Goal: Information Seeking & Learning: Check status

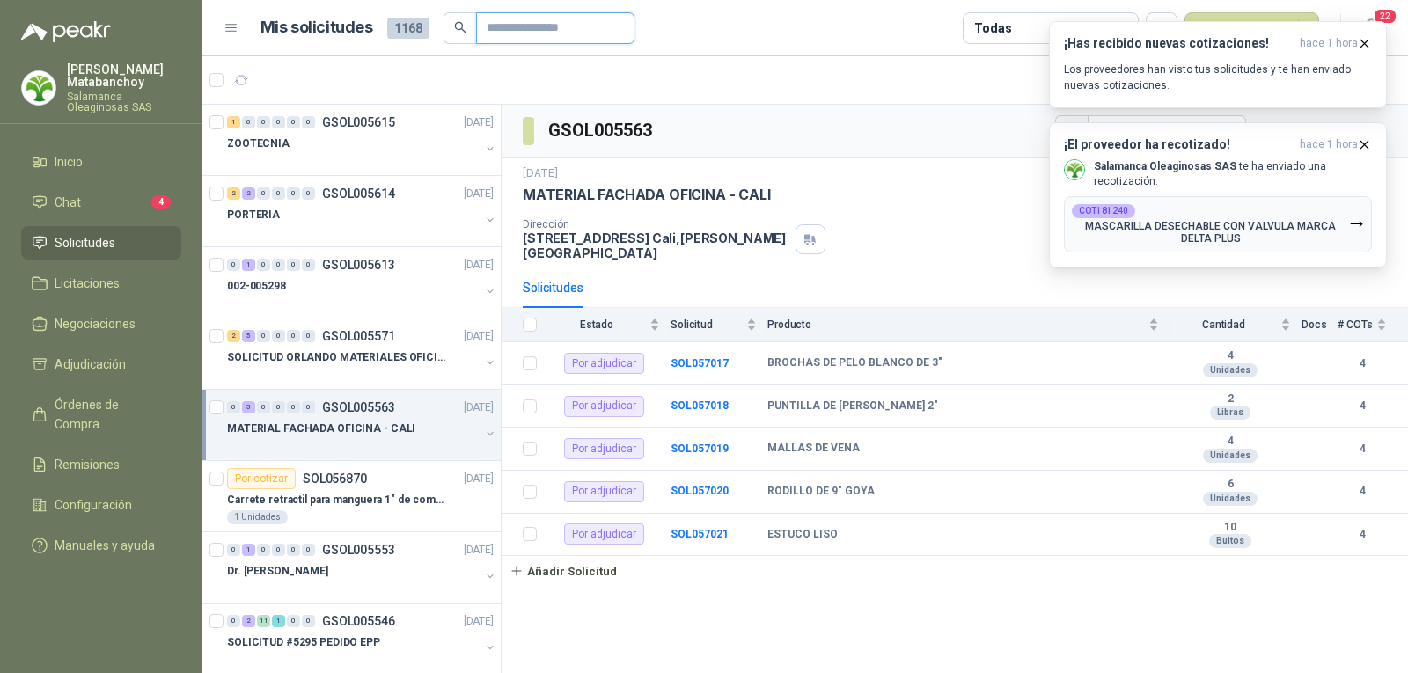
click at [532, 19] on input "text" at bounding box center [548, 28] width 123 height 30
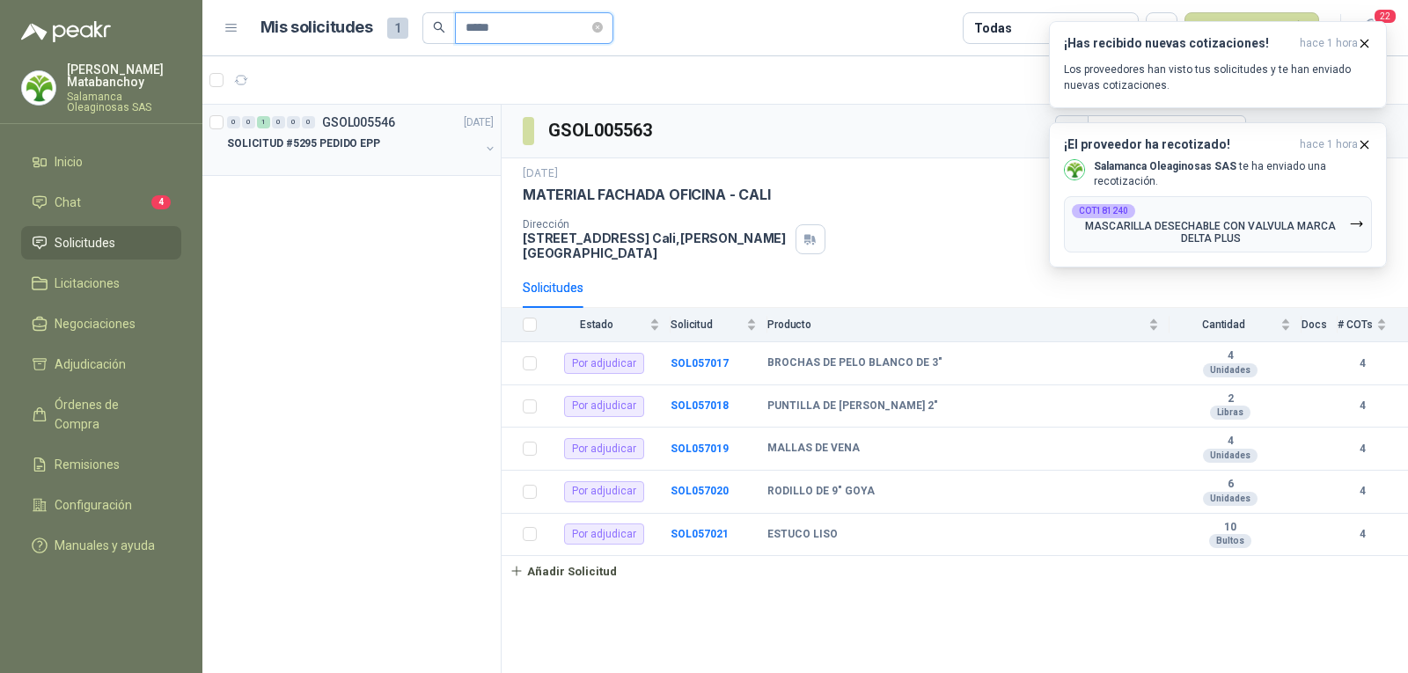
type input "*****"
click at [379, 151] on div "SOLICITUD #5295 PEDIDO EPP" at bounding box center [353, 143] width 253 height 21
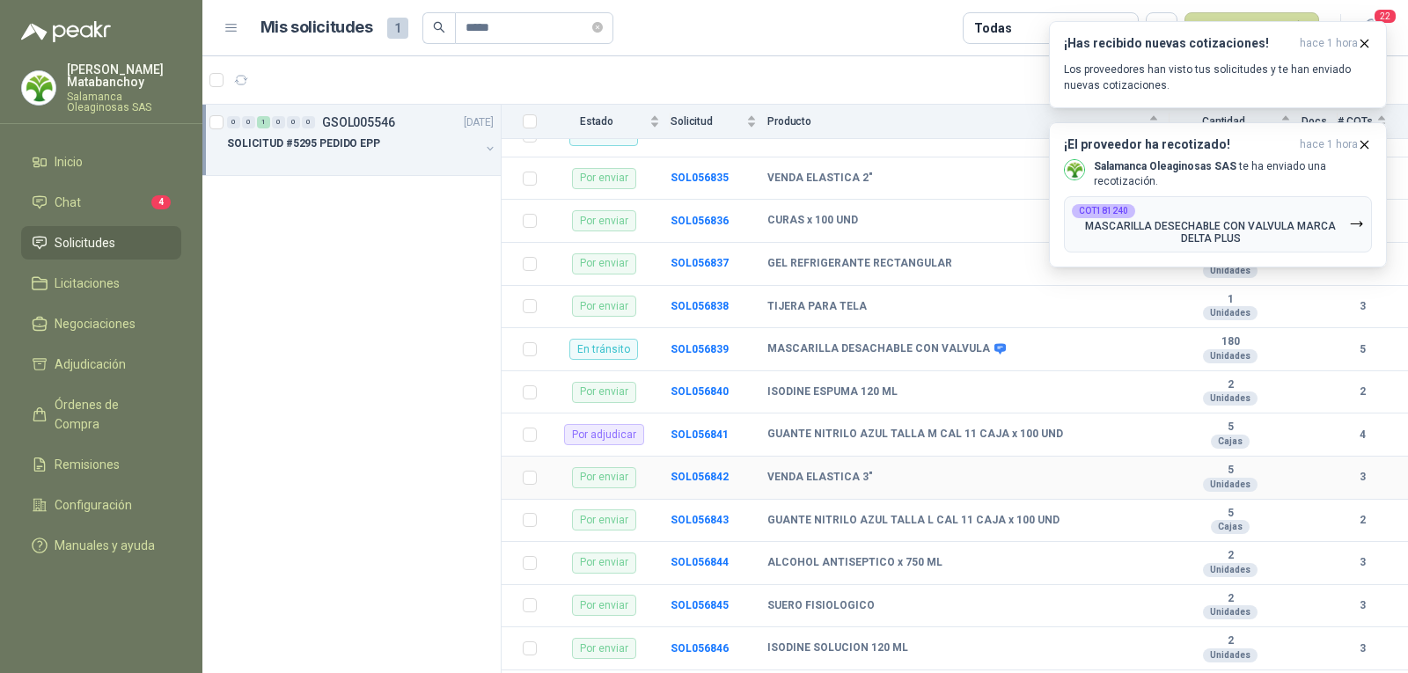
scroll to position [280, 0]
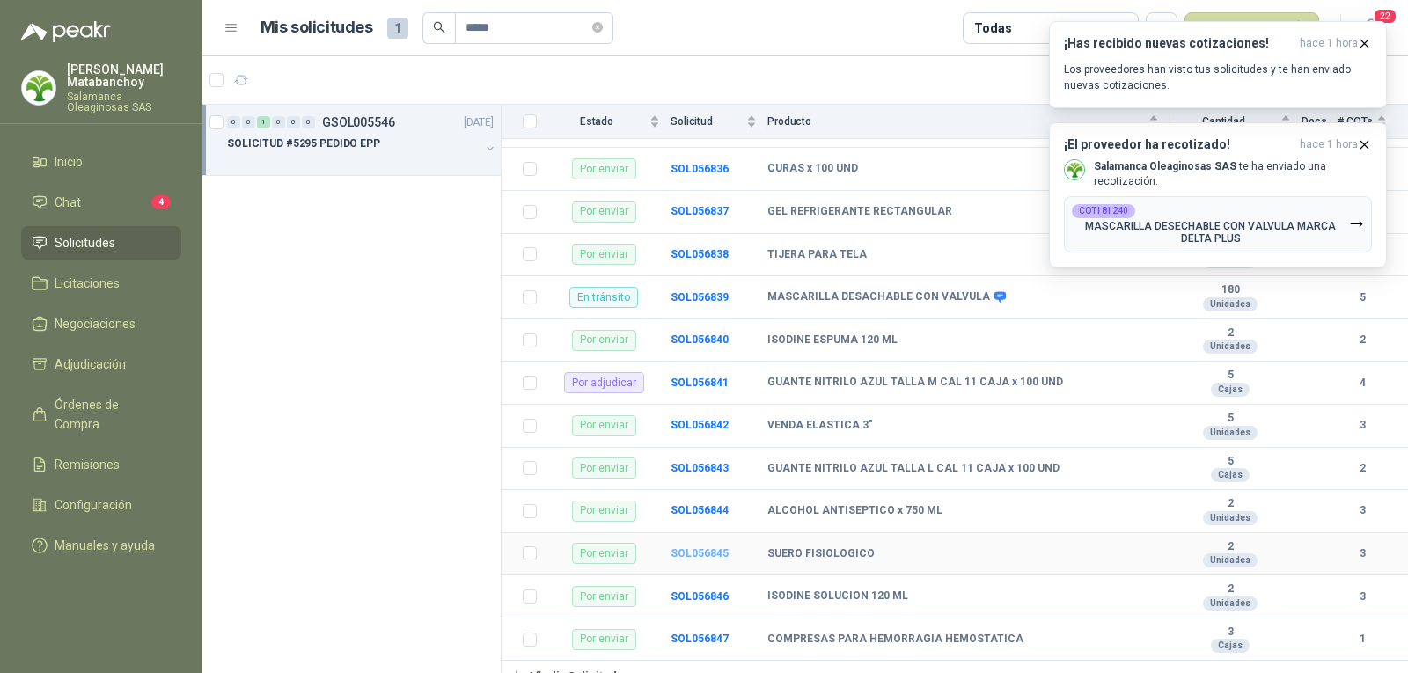
click at [704, 547] on b "SOL056845" at bounding box center [700, 553] width 58 height 12
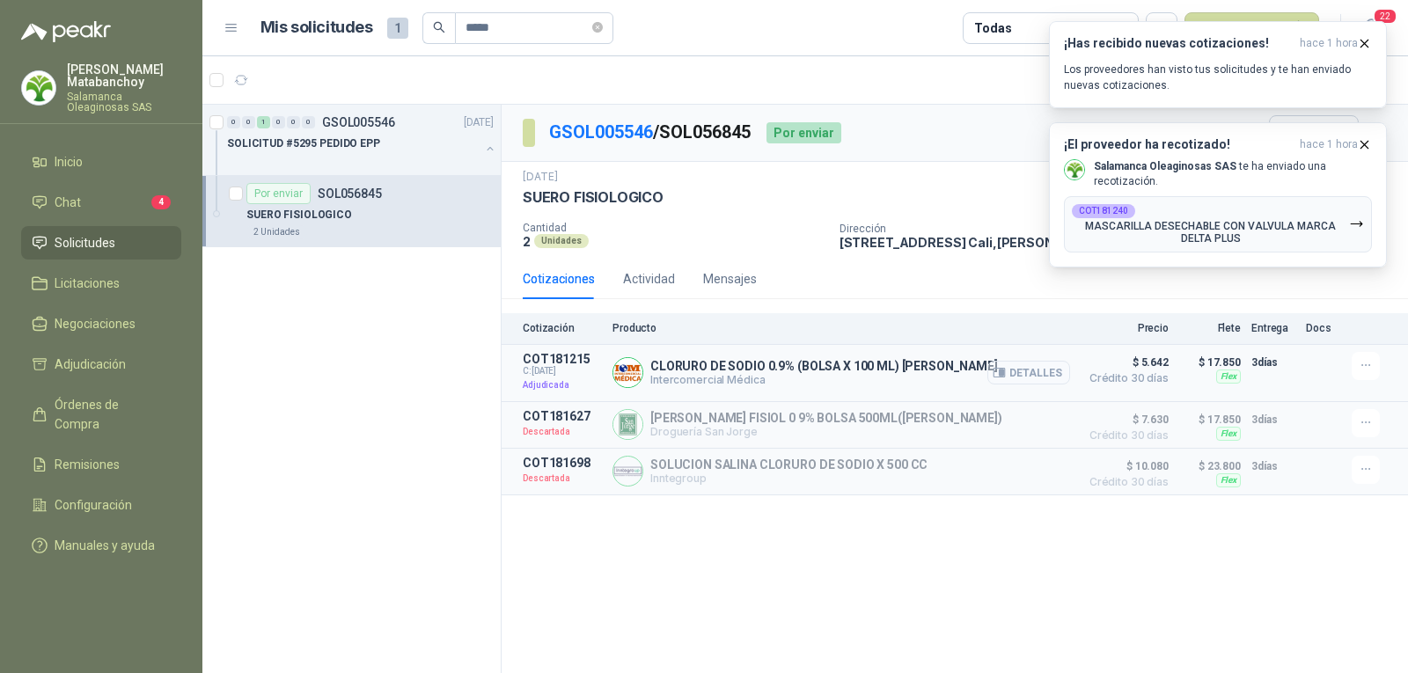
click at [1024, 372] on button "Detalles" at bounding box center [1028, 373] width 83 height 24
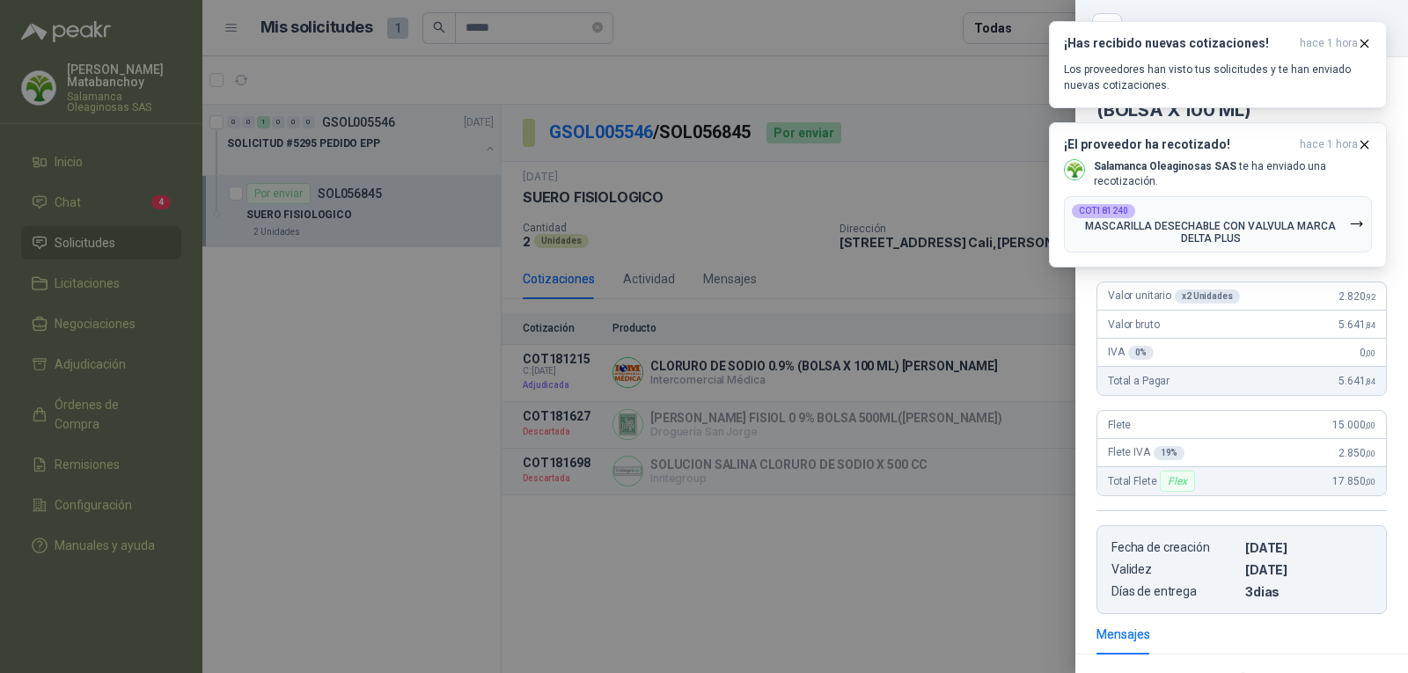
scroll to position [203, 0]
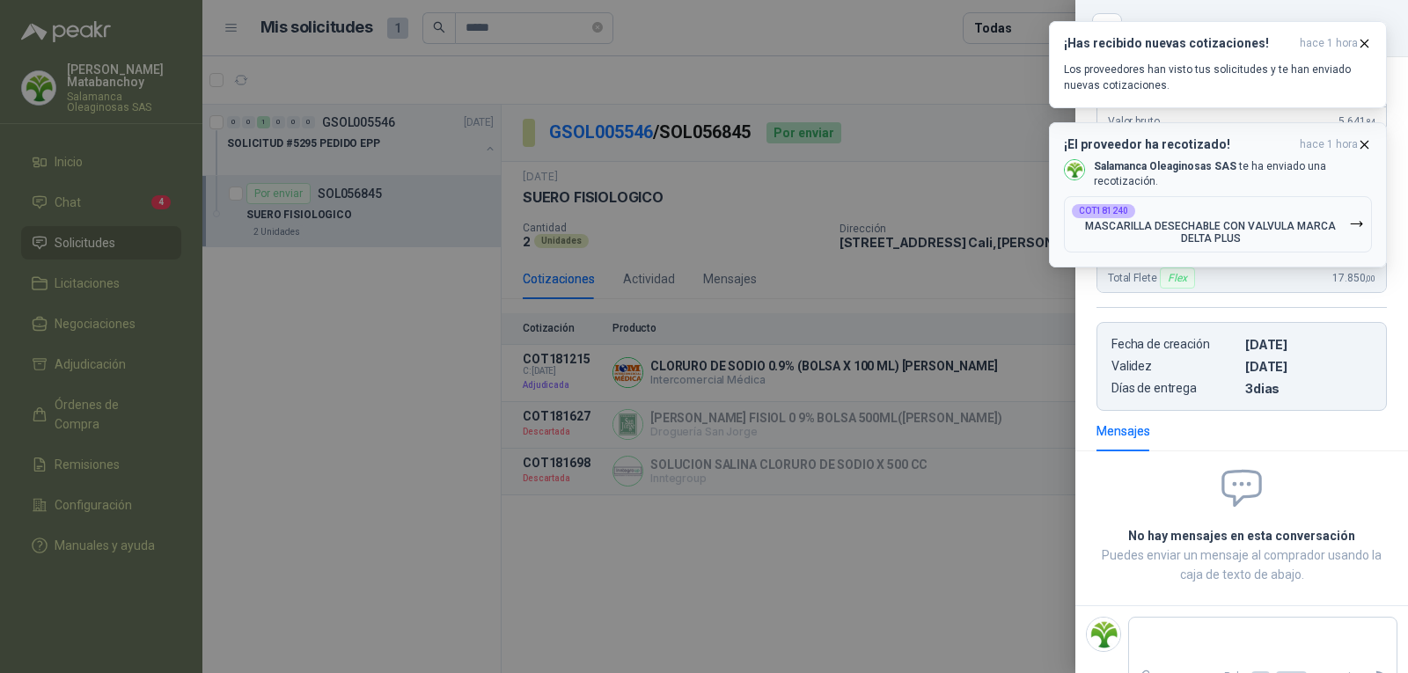
click at [1360, 139] on icon "button" at bounding box center [1364, 144] width 15 height 15
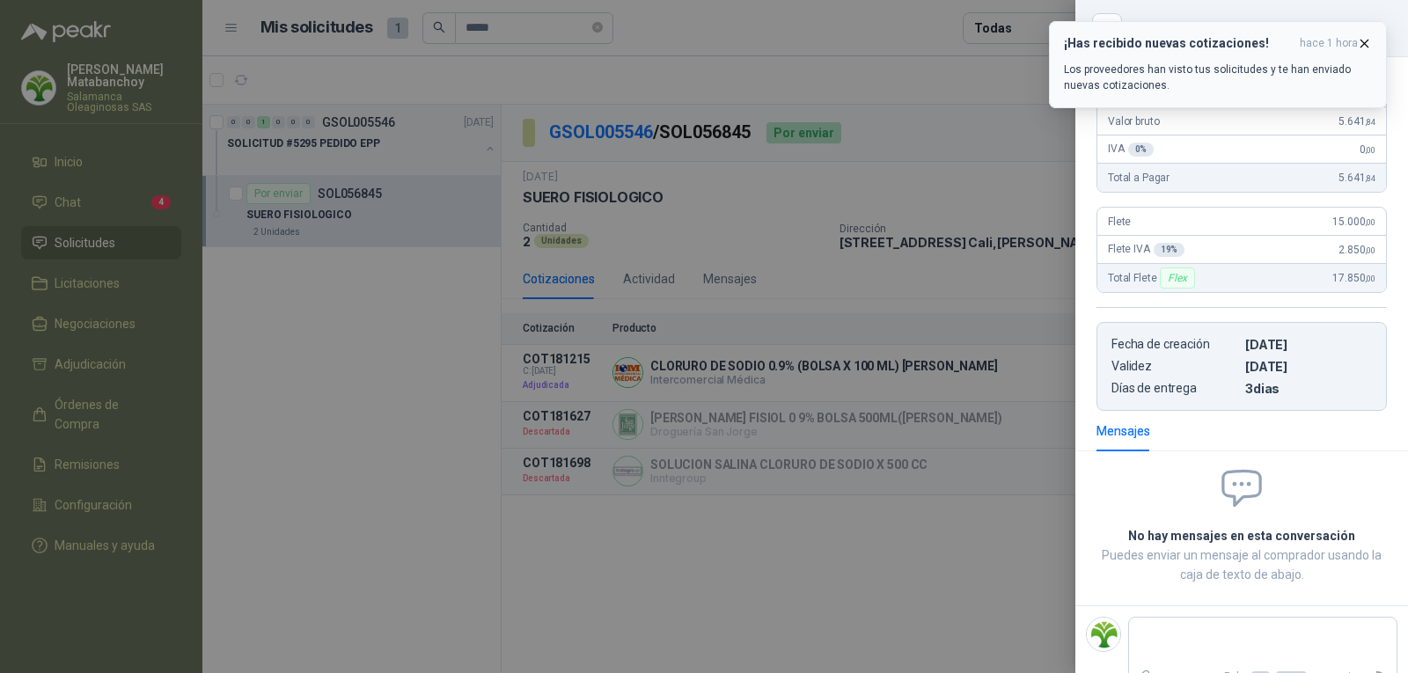
click at [1362, 40] on icon "button" at bounding box center [1365, 43] width 7 height 7
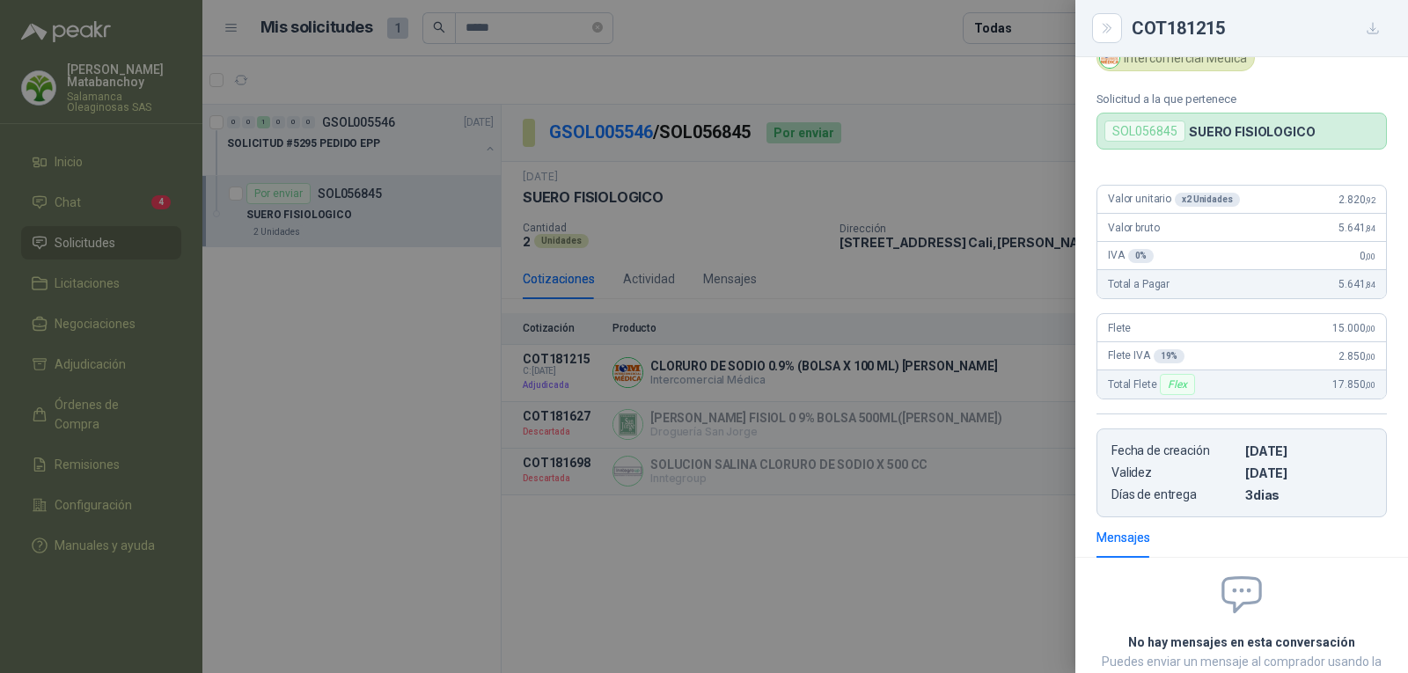
scroll to position [0, 0]
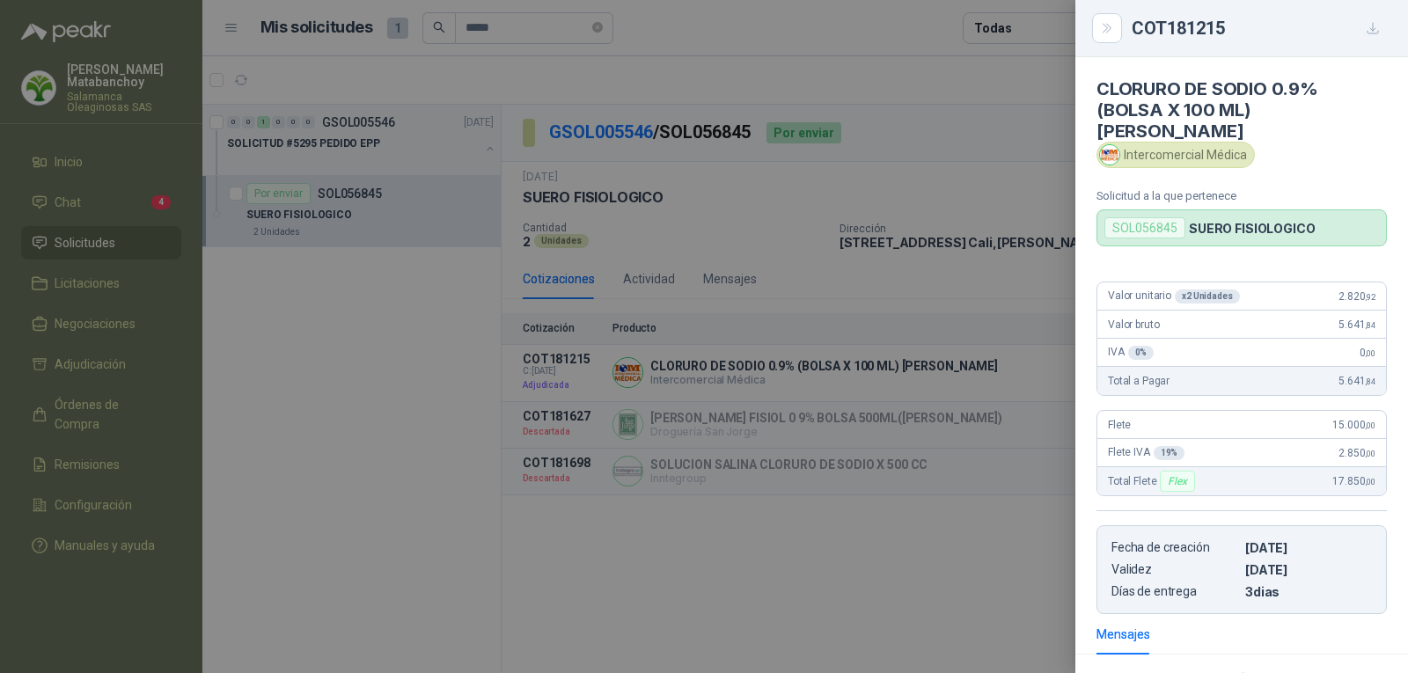
click at [881, 316] on div at bounding box center [704, 336] width 1408 height 673
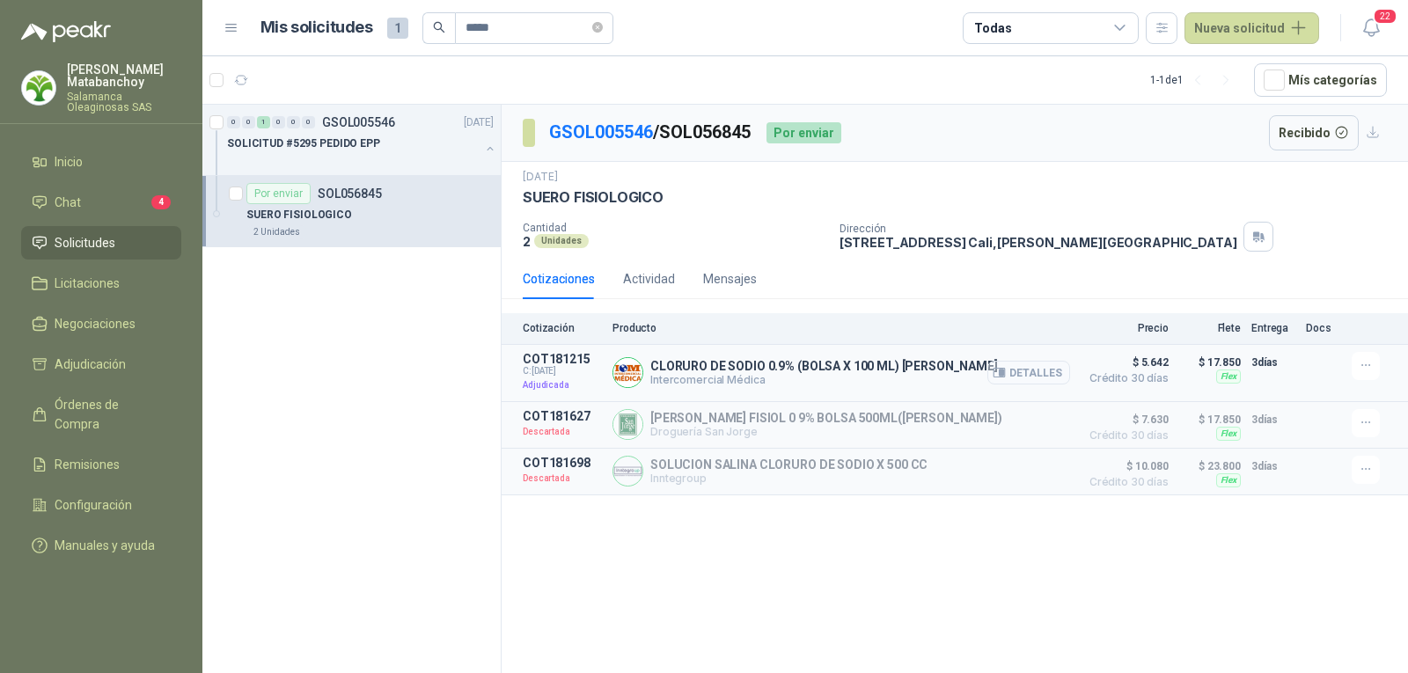
click at [1023, 373] on button "Detalles" at bounding box center [1028, 373] width 83 height 24
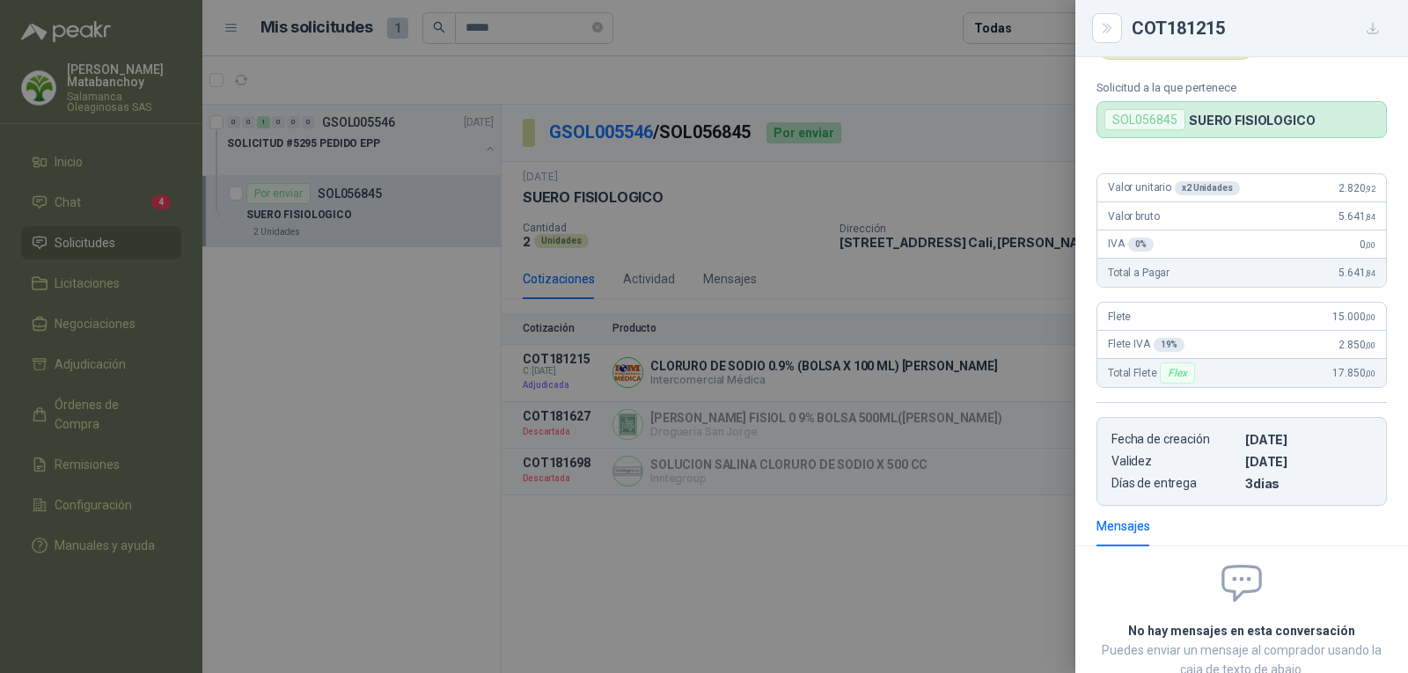
scroll to position [0, 0]
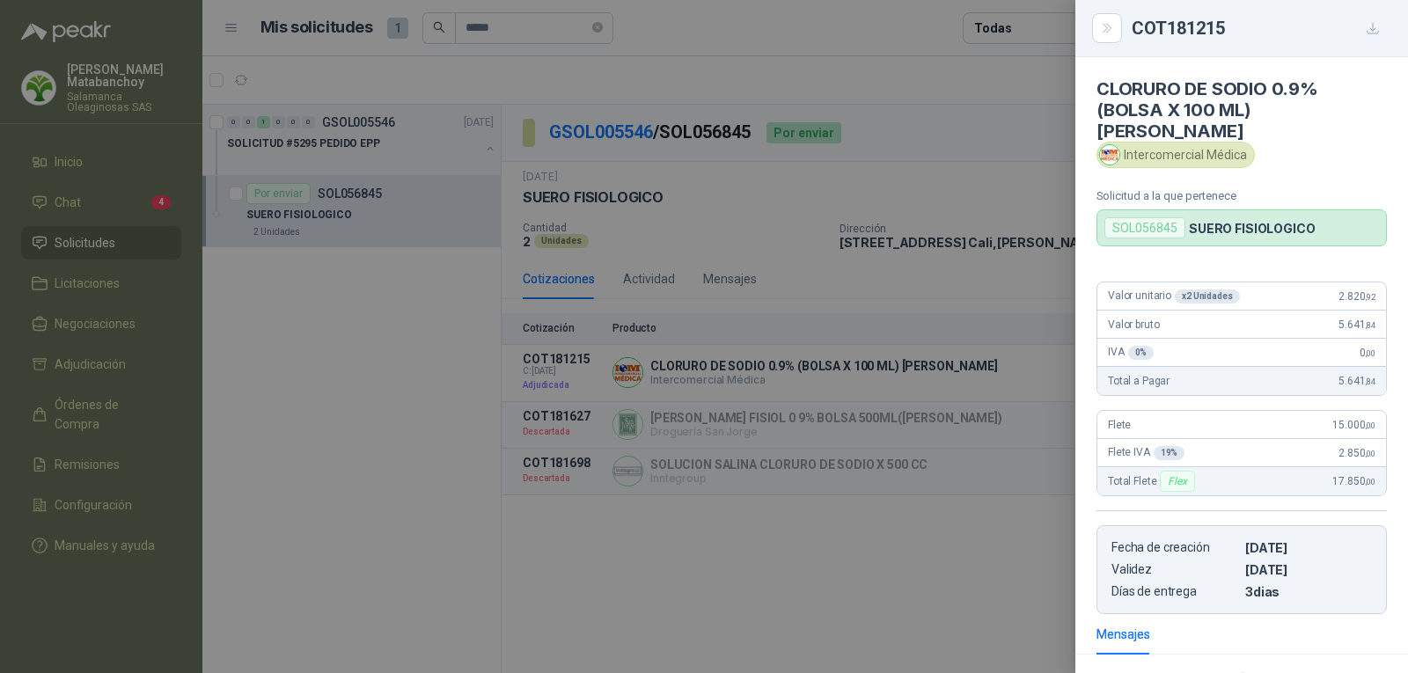
click at [738, 356] on div at bounding box center [704, 336] width 1408 height 673
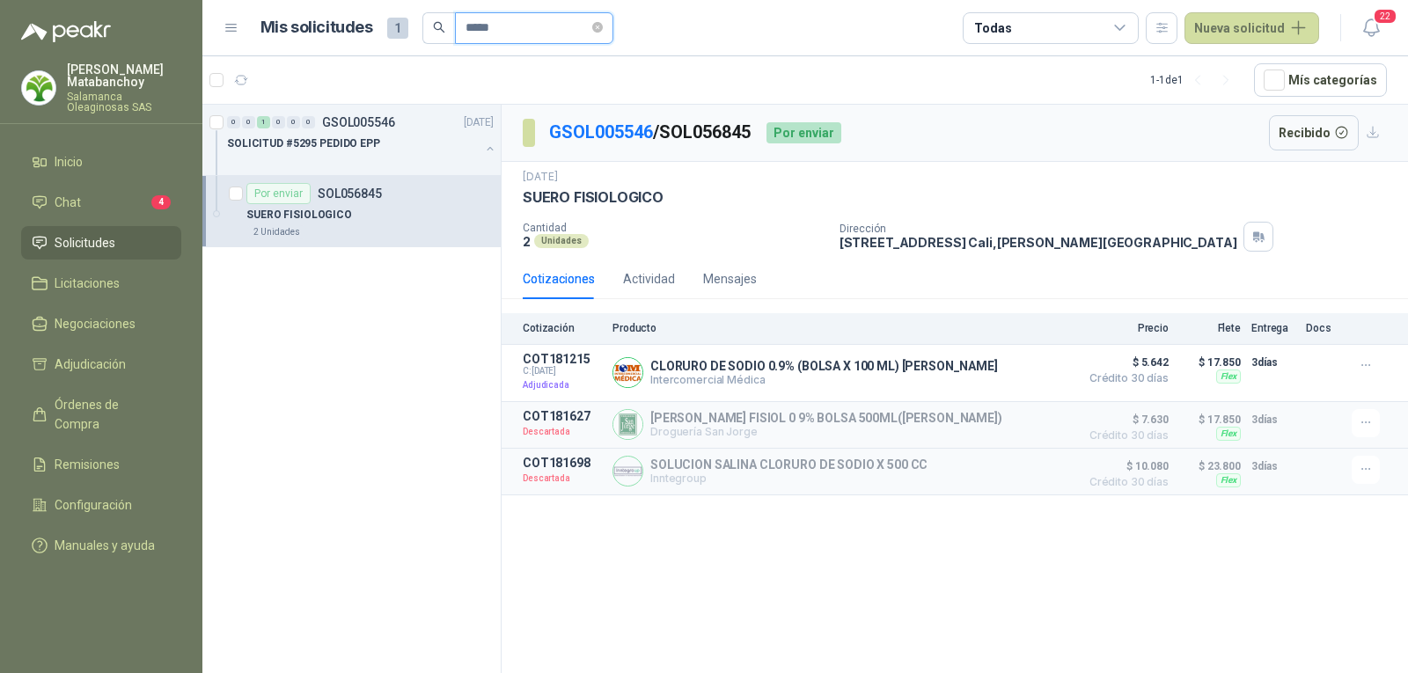
drag, startPoint x: 493, startPoint y: 30, endPoint x: 440, endPoint y: 33, distance: 52.9
click at [440, 33] on span "*****" at bounding box center [517, 28] width 191 height 32
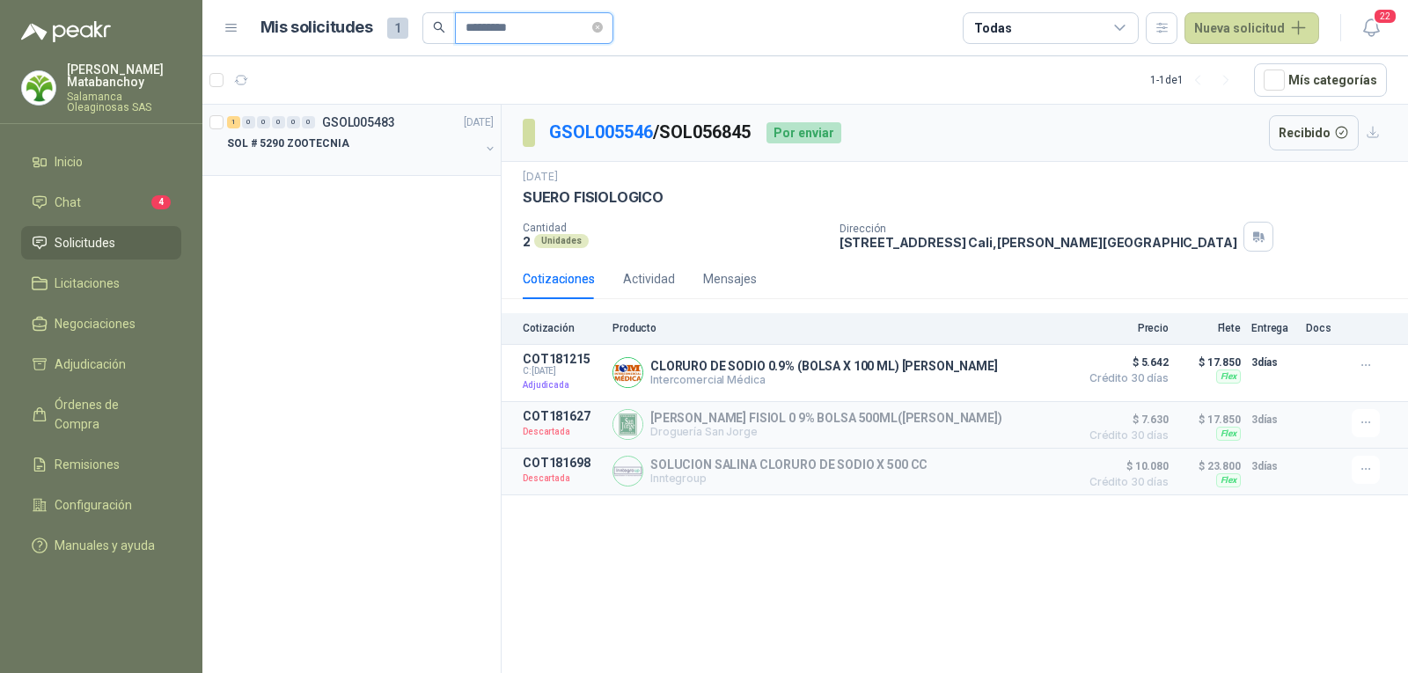
type input "*********"
click at [376, 142] on div "SOL # 5290 ZOOTECNIA" at bounding box center [353, 143] width 253 height 21
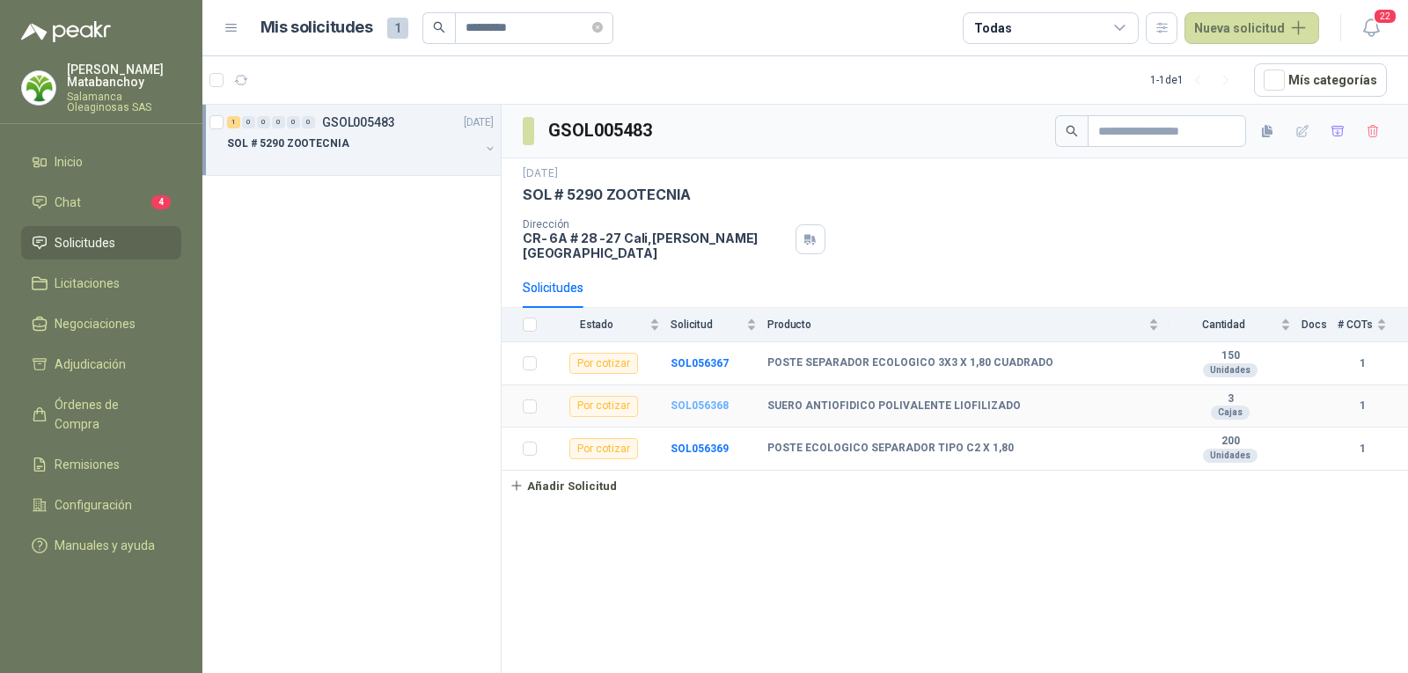
click at [700, 400] on b "SOL056368" at bounding box center [700, 406] width 58 height 12
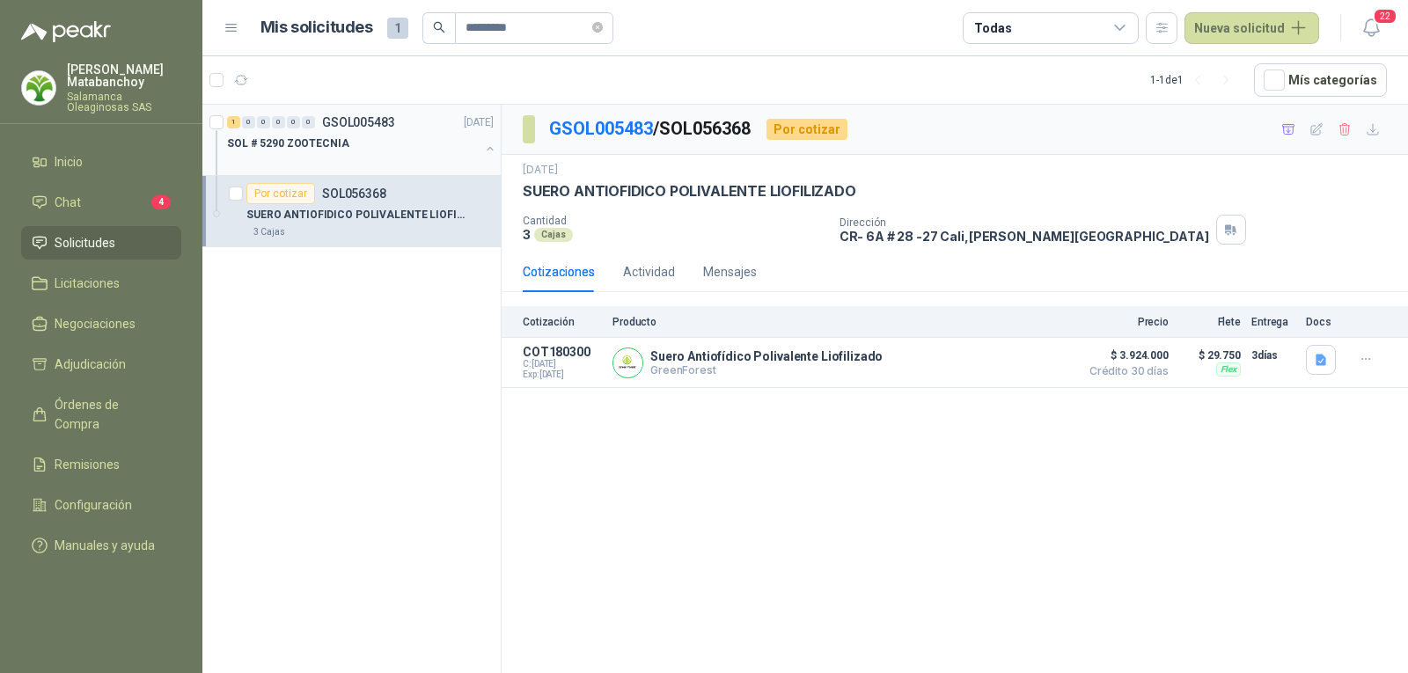
click at [363, 145] on div "SOL # 5290 ZOOTECNIA" at bounding box center [353, 143] width 253 height 21
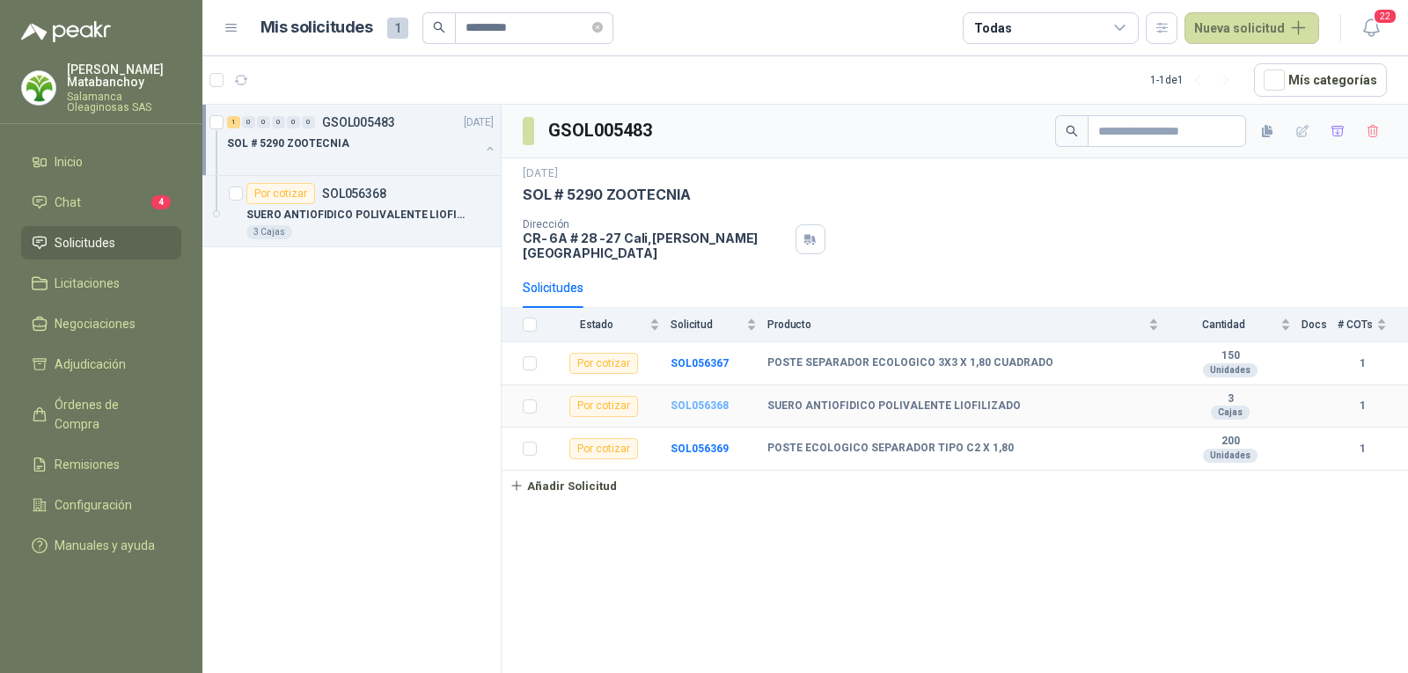
click at [679, 400] on b "SOL056368" at bounding box center [700, 406] width 58 height 12
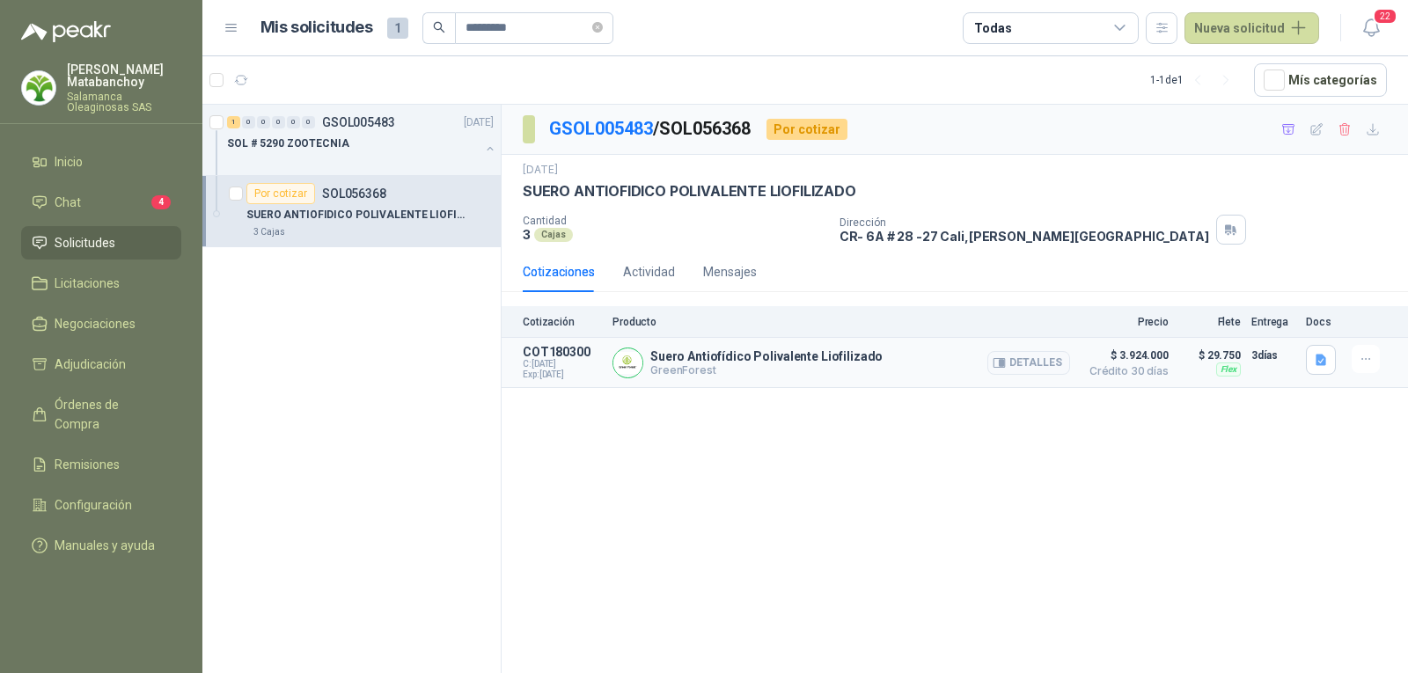
click at [703, 360] on p "Suero Antiofídico Polivalente Liofilizado" at bounding box center [766, 356] width 232 height 14
copy p "Suero Antiofídico Polivalente Liofilizado"
click at [785, 239] on div "3 Cajas" at bounding box center [674, 234] width 303 height 15
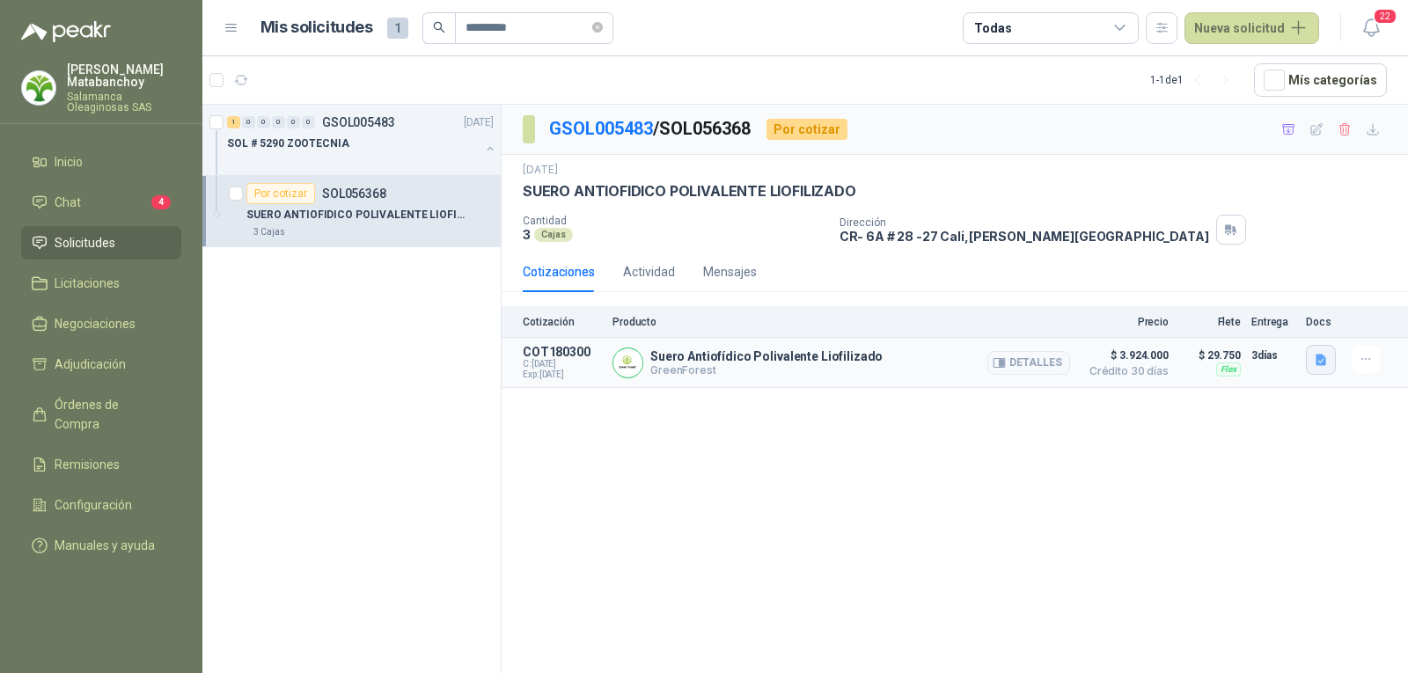
click at [1314, 351] on button "button" at bounding box center [1321, 360] width 30 height 30
click at [1276, 304] on button "image.png" at bounding box center [1286, 303] width 77 height 18
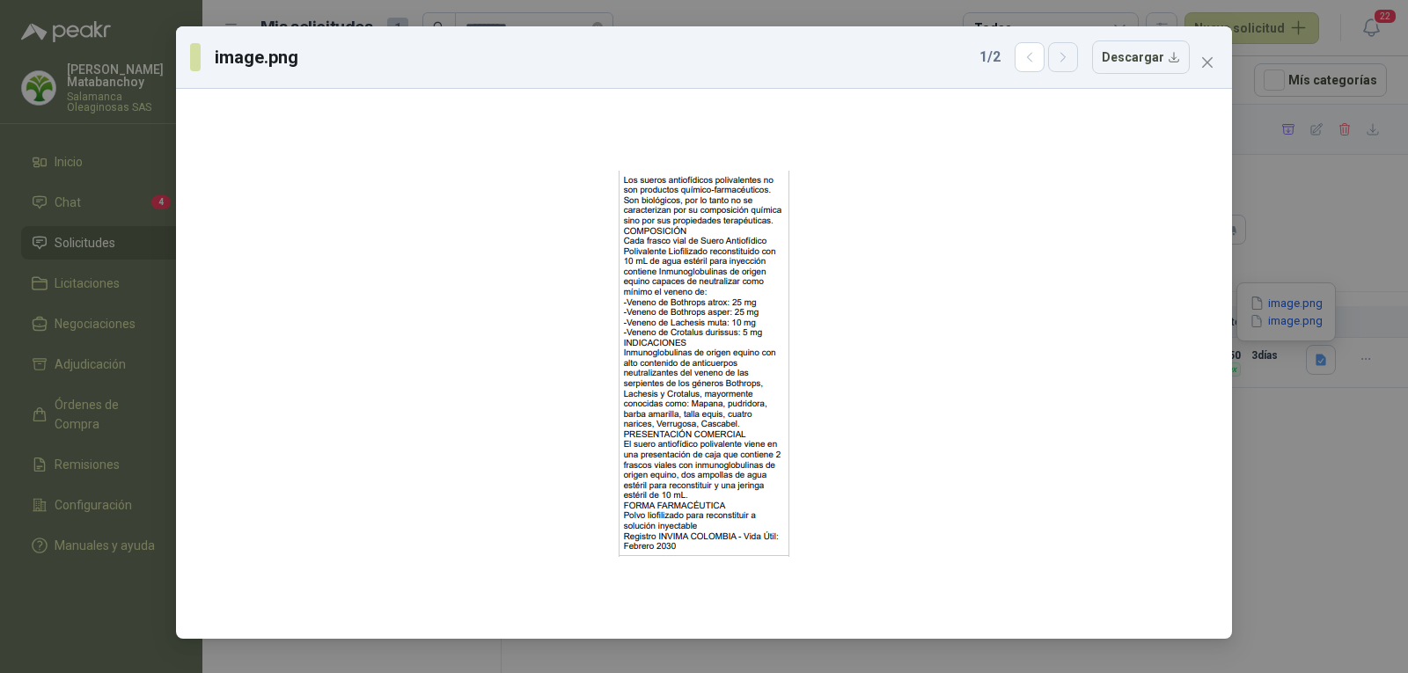
click at [1062, 56] on icon "button" at bounding box center [1063, 57] width 15 height 15
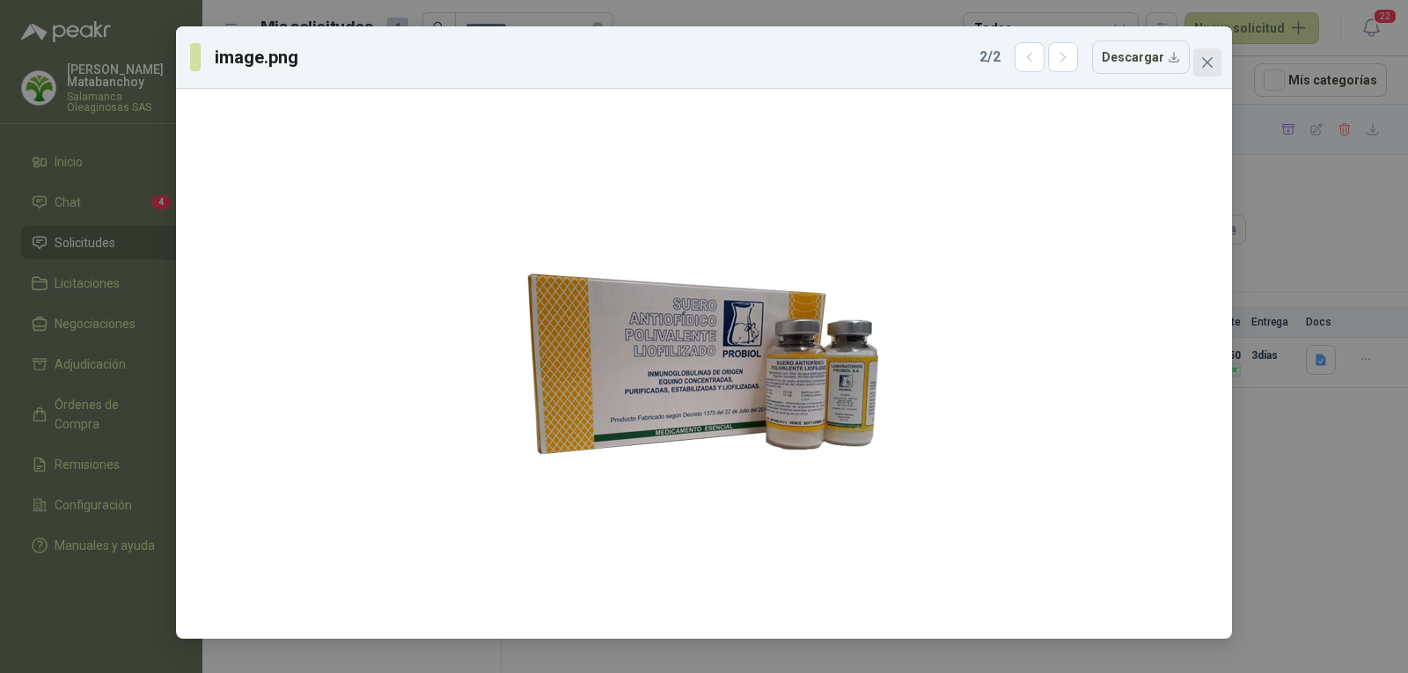
click at [1205, 69] on icon "close" at bounding box center [1207, 62] width 14 height 14
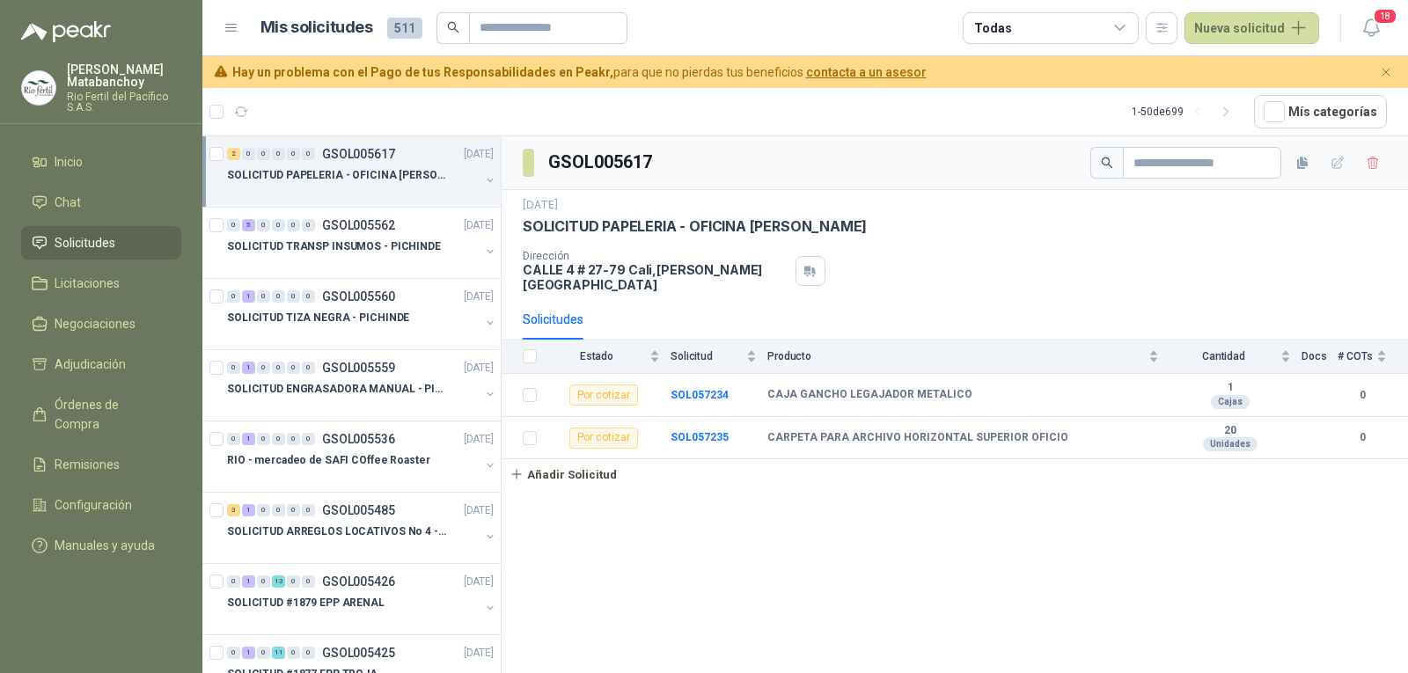
click at [92, 238] on span "Solicitudes" at bounding box center [85, 242] width 61 height 19
